Goal: Task Accomplishment & Management: Use online tool/utility

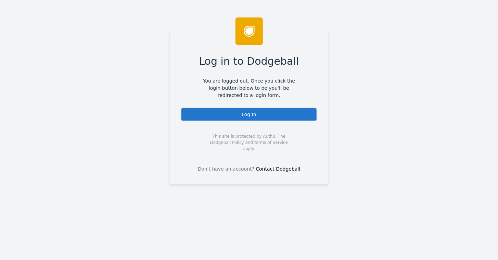
click at [249, 115] on div "Log In" at bounding box center [249, 115] width 137 height 14
click at [247, 112] on div "Log In" at bounding box center [249, 115] width 137 height 14
click at [251, 110] on div "Log In" at bounding box center [249, 115] width 137 height 14
click at [250, 110] on div "Log In" at bounding box center [249, 115] width 137 height 14
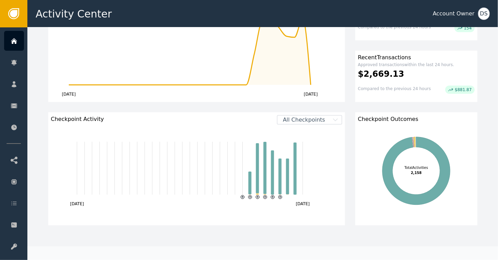
scroll to position [240, 0]
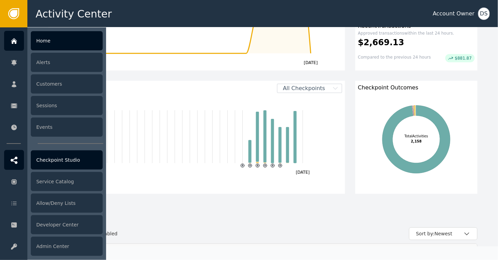
click at [51, 164] on div "Checkpoint Studio" at bounding box center [67, 159] width 72 height 19
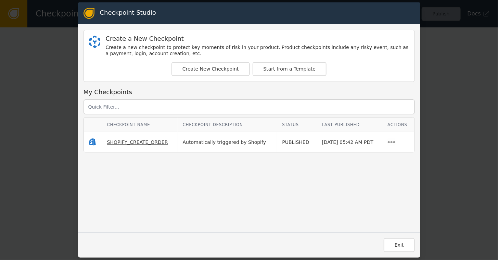
click at [123, 139] on span "SHOPIFY_CREATE_ORDER" at bounding box center [137, 141] width 61 height 5
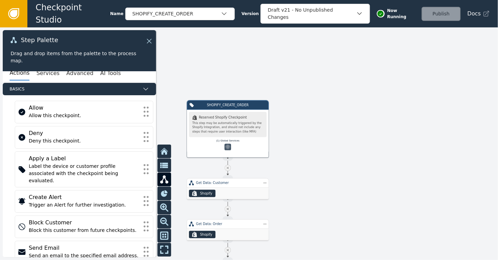
click at [12, 14] on icon at bounding box center [14, 14] width 8 height 8
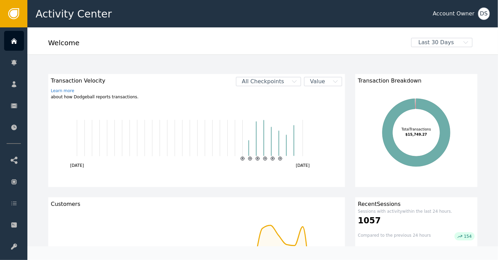
click at [487, 14] on div "DS" at bounding box center [484, 14] width 12 height 12
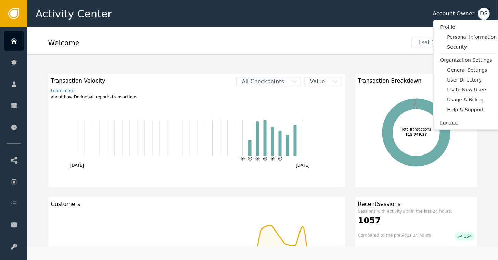
click at [449, 122] on span "Log out" at bounding box center [469, 122] width 57 height 7
